Goal: Task Accomplishment & Management: Manage account settings

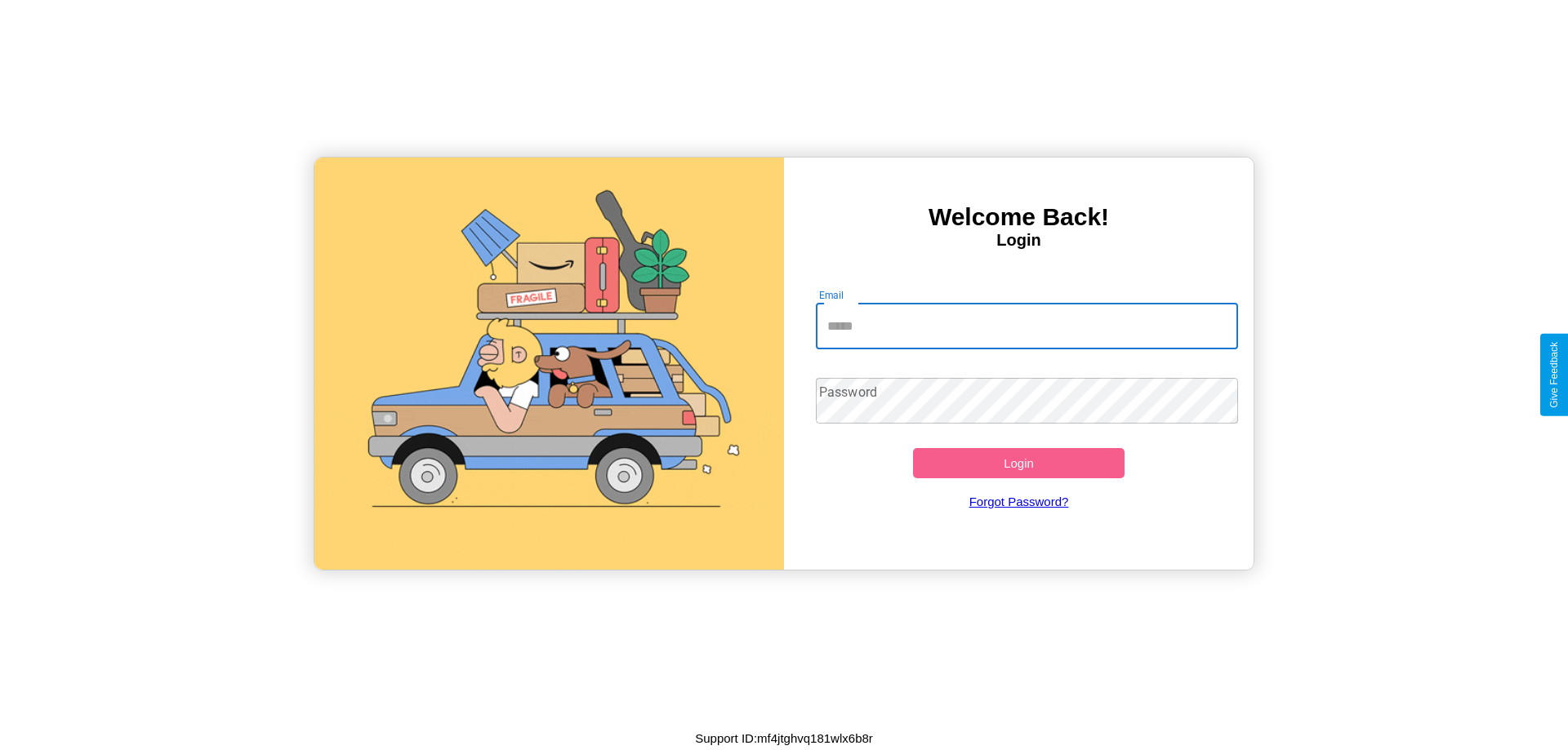
click at [1026, 326] on input "Email" at bounding box center [1027, 327] width 423 height 46
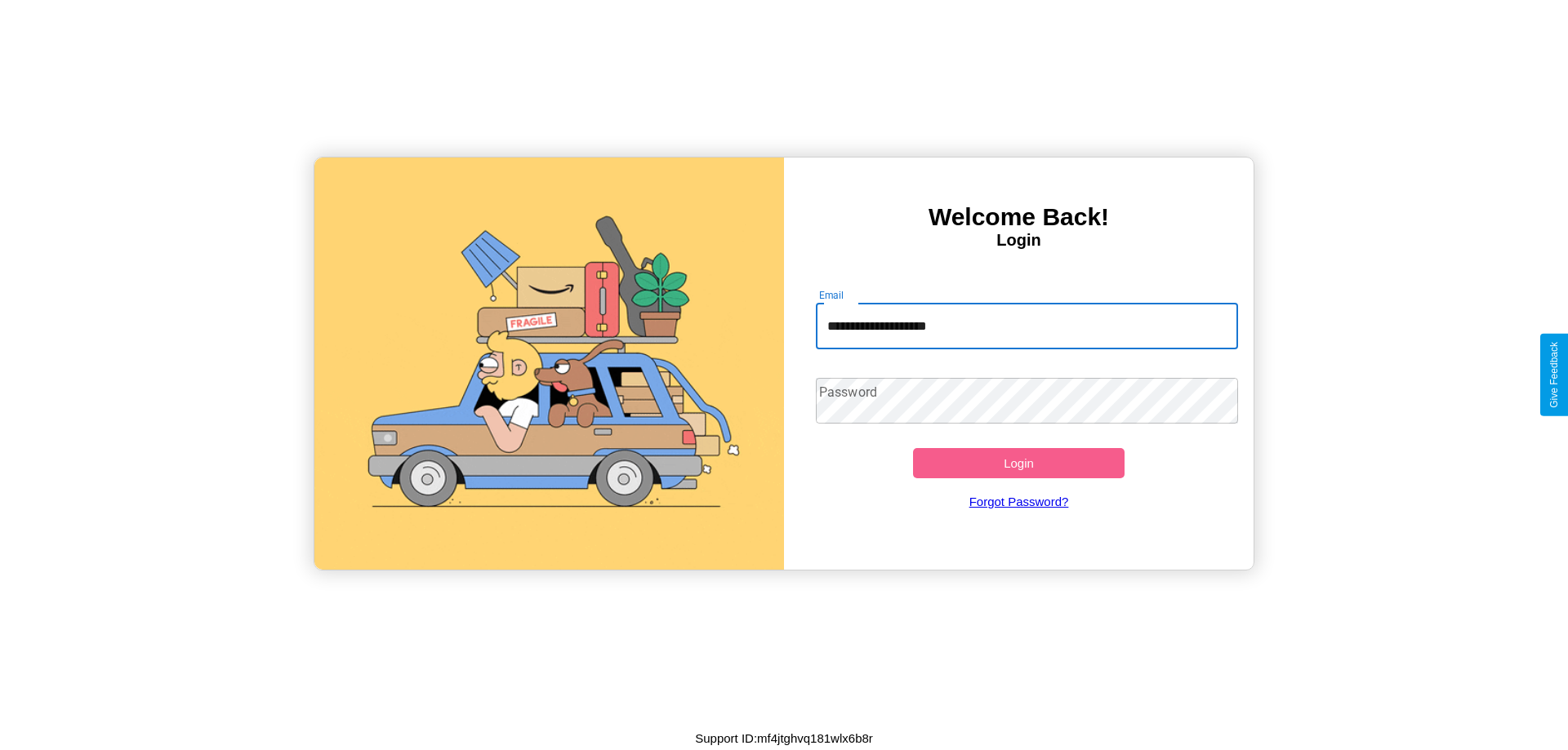
type input "**********"
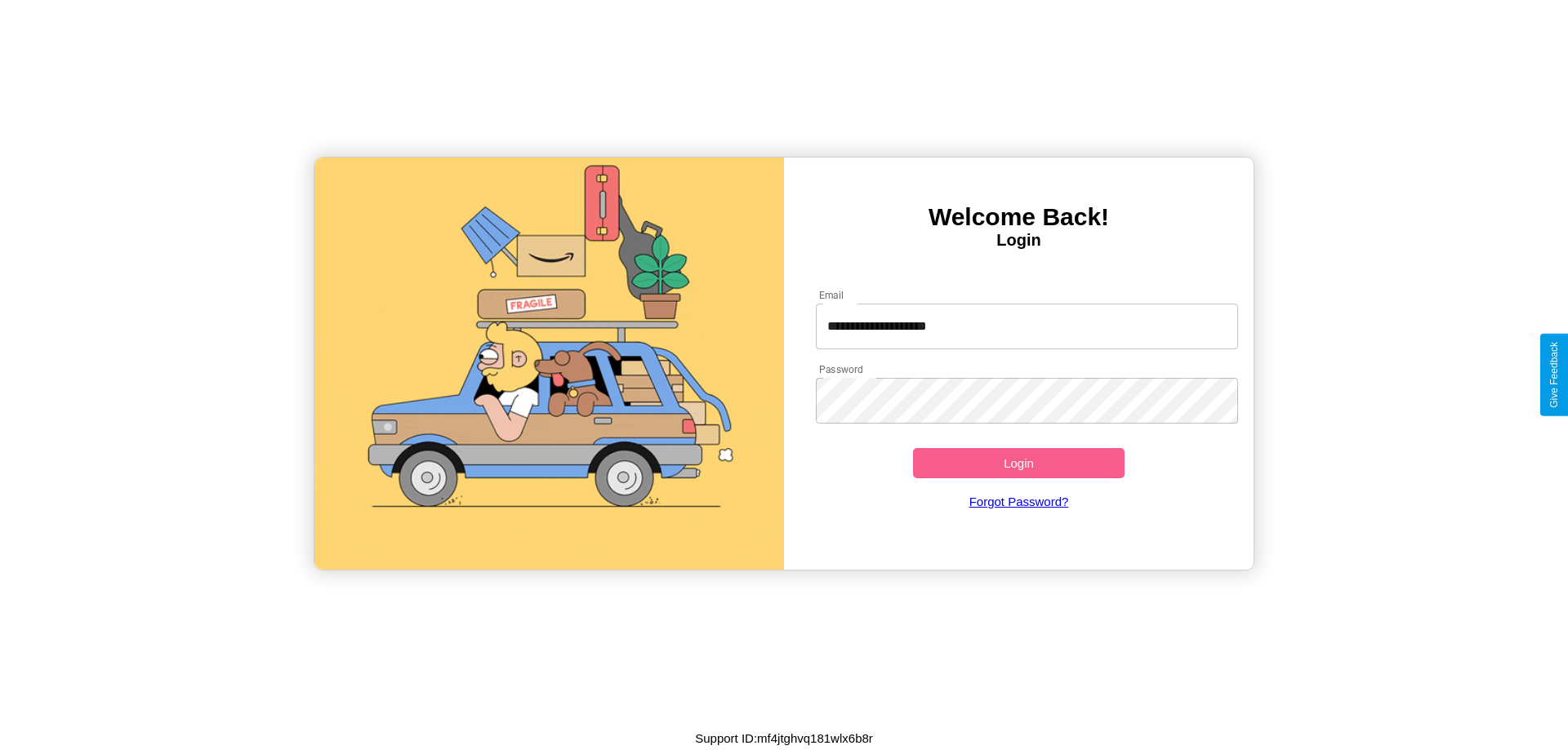
click at [1018, 463] on button "Login" at bounding box center [1018, 463] width 211 height 30
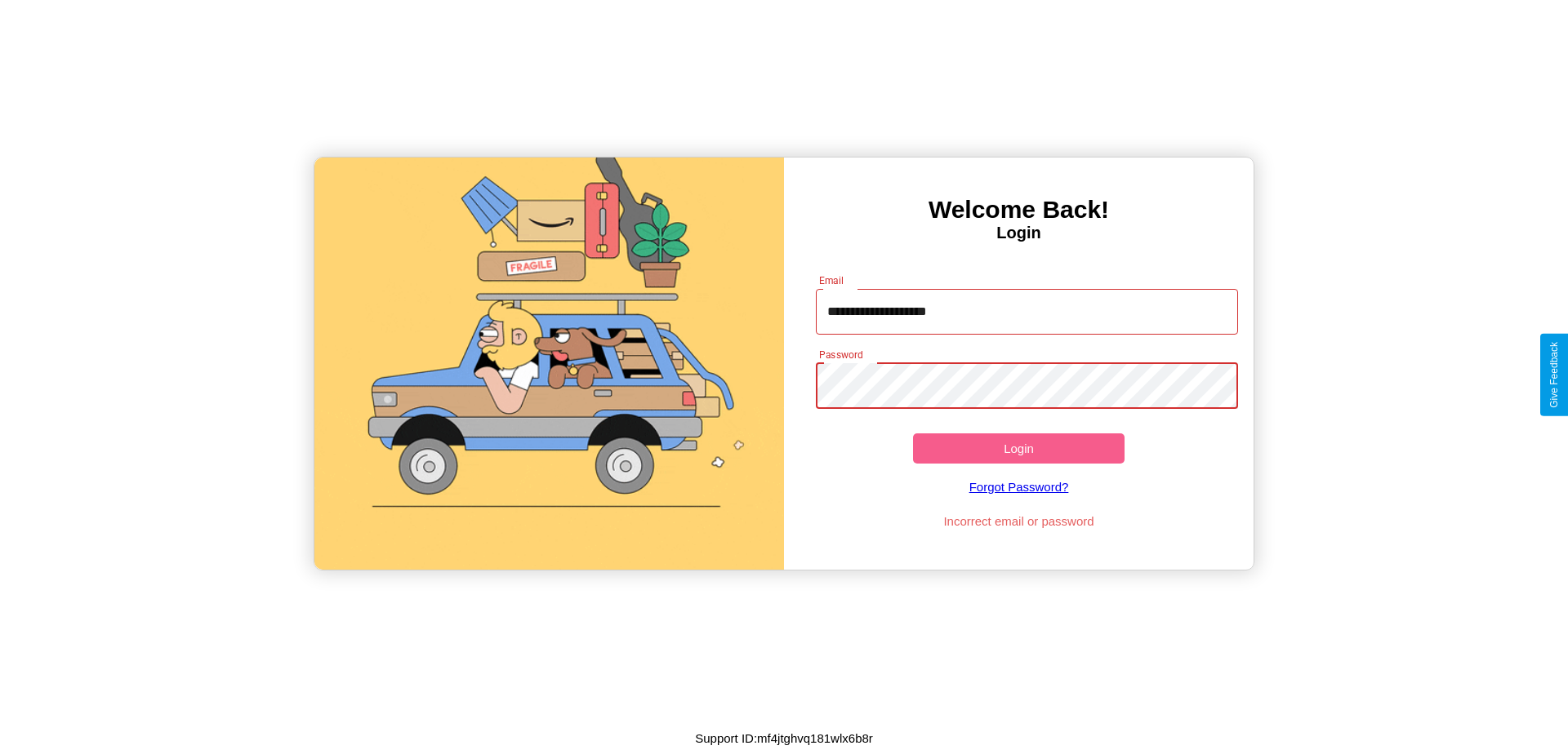
click at [1018, 449] on button "Login" at bounding box center [1018, 449] width 211 height 30
